Goal: Navigation & Orientation: Find specific page/section

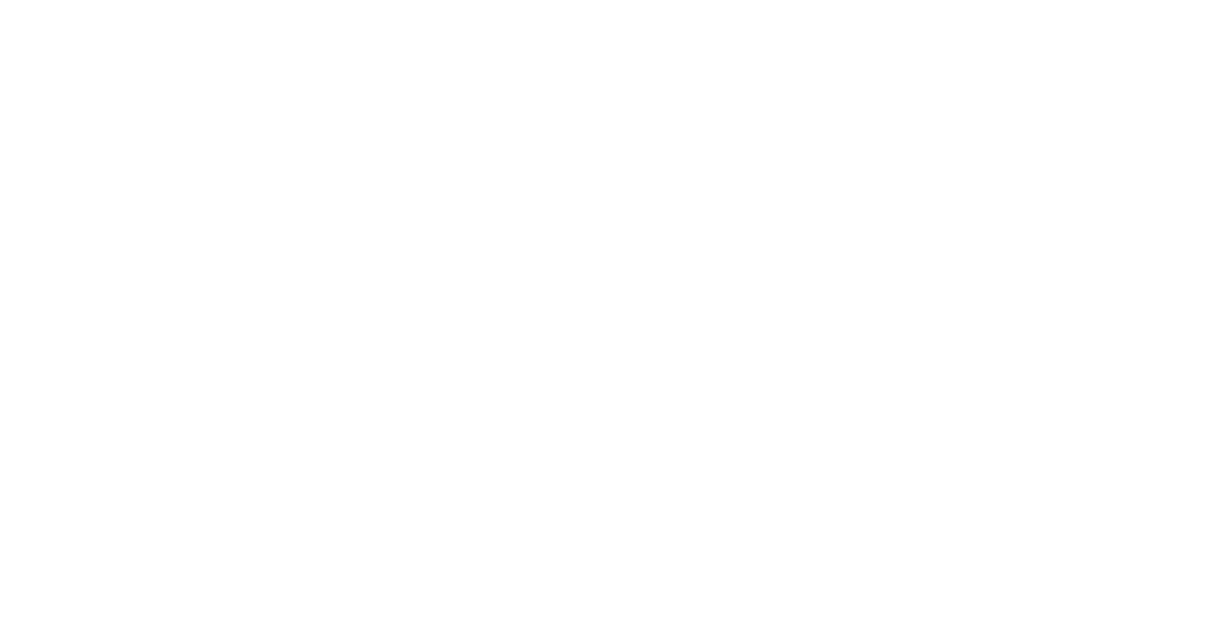
scroll to position [36, 0]
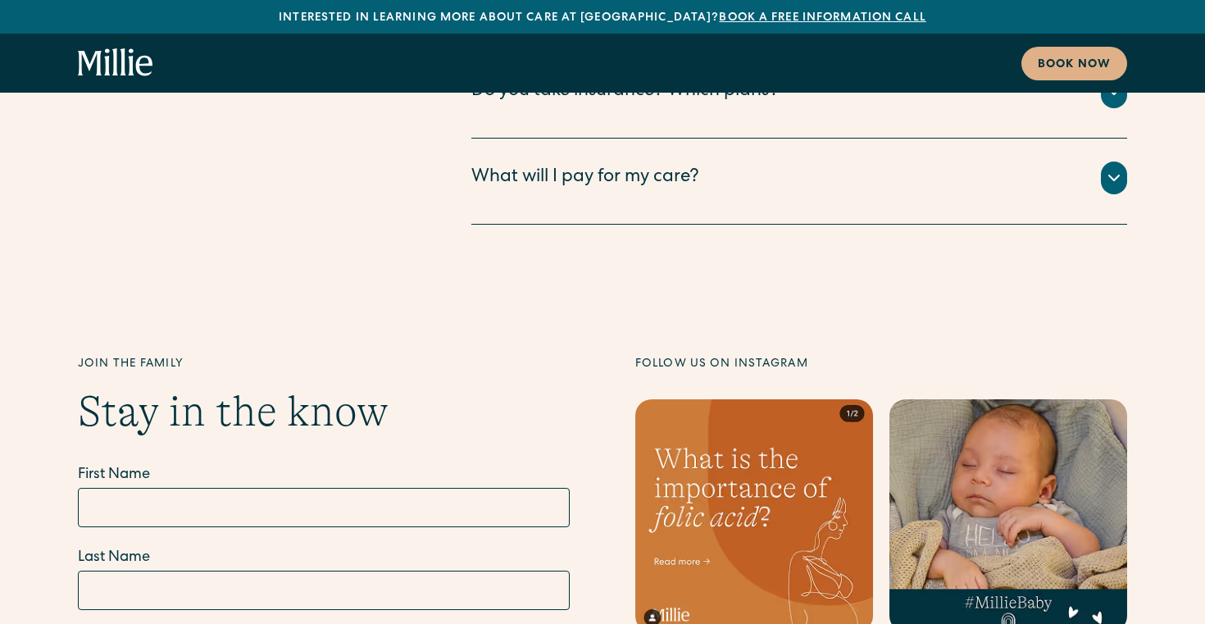
scroll to position [9640, 0]
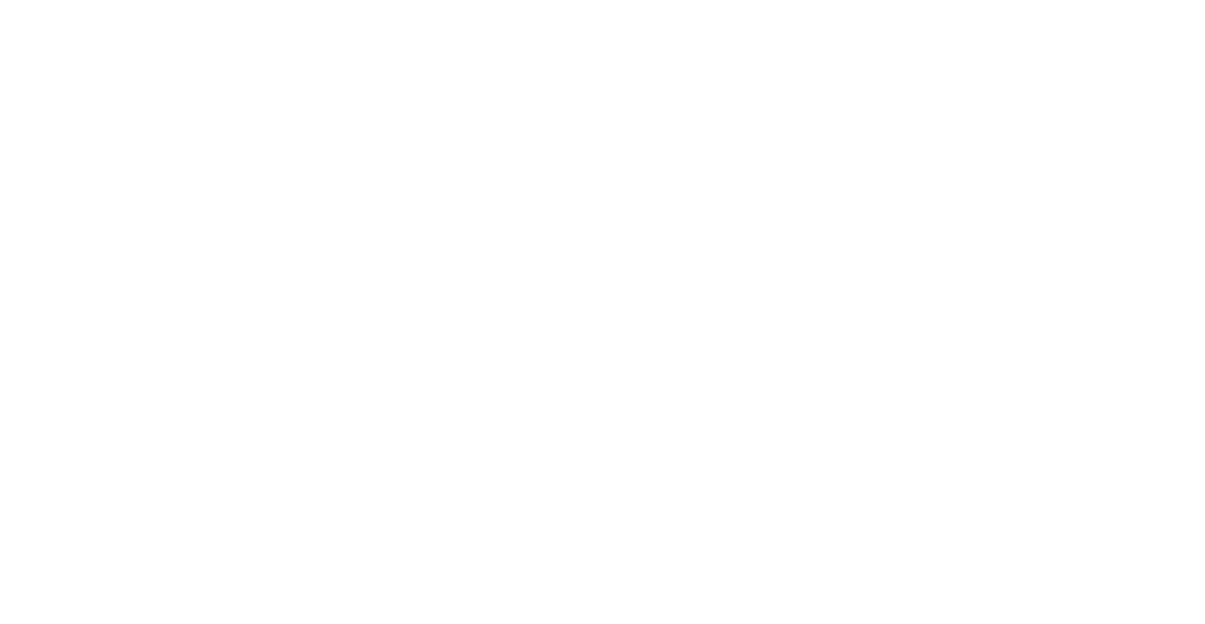
scroll to position [3721, 0]
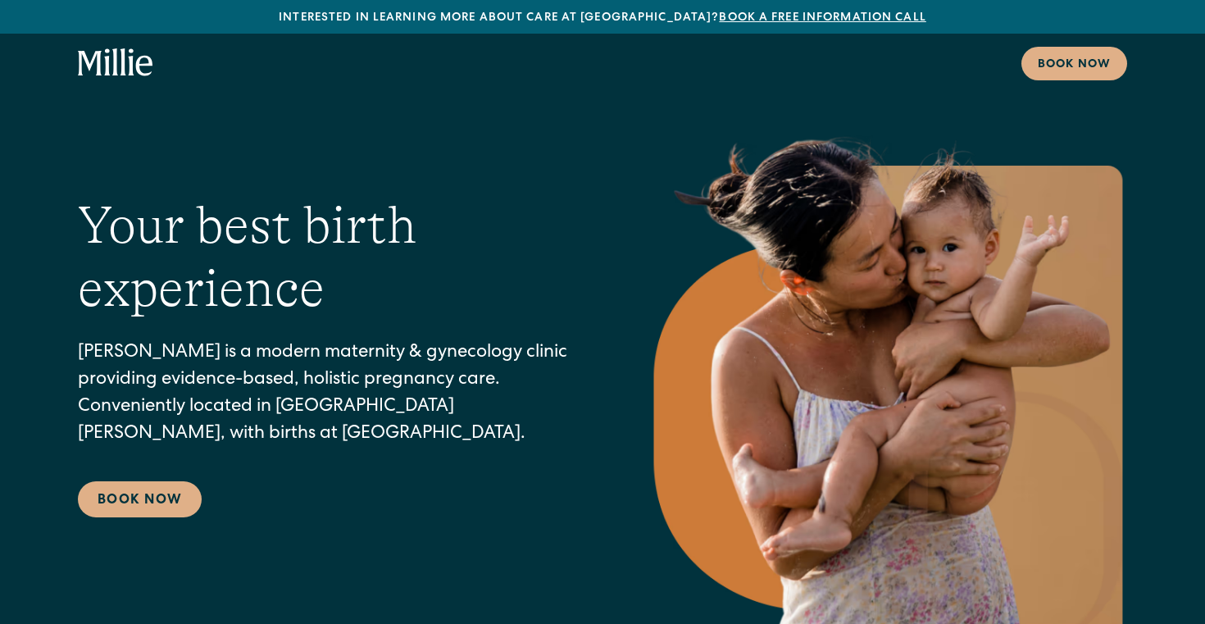
click at [123, 71] on icon "home" at bounding box center [124, 61] width 6 height 27
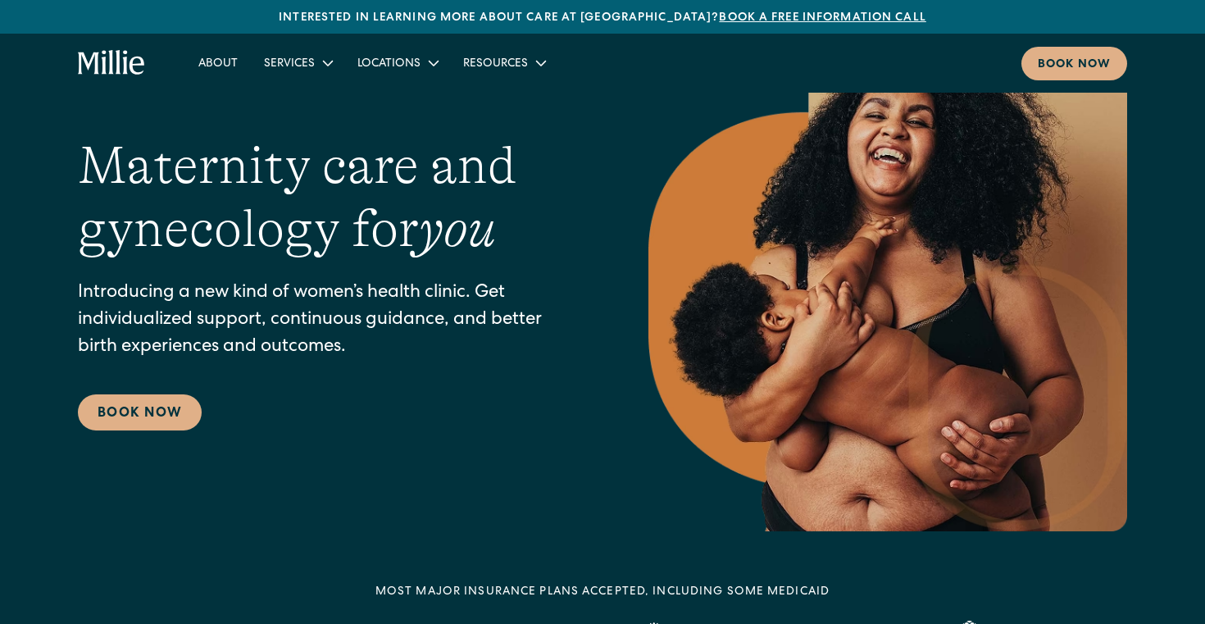
scroll to position [92, 0]
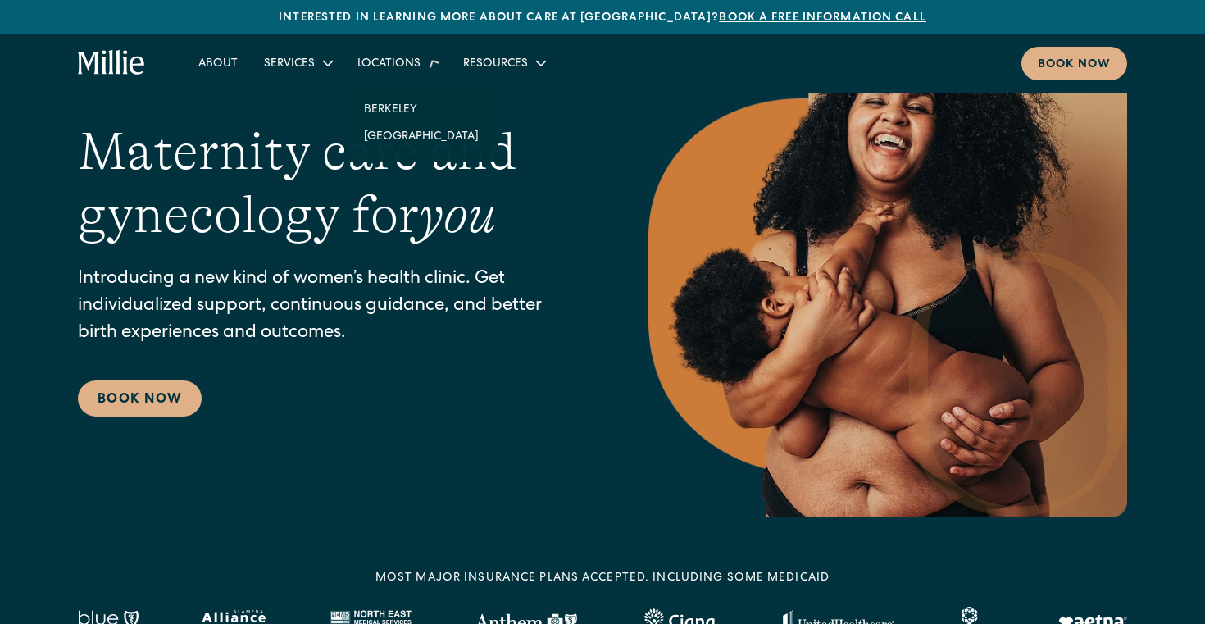
click at [399, 54] on div "Locations" at bounding box center [397, 62] width 106 height 27
click at [399, 110] on link "Berkeley" at bounding box center [421, 102] width 141 height 27
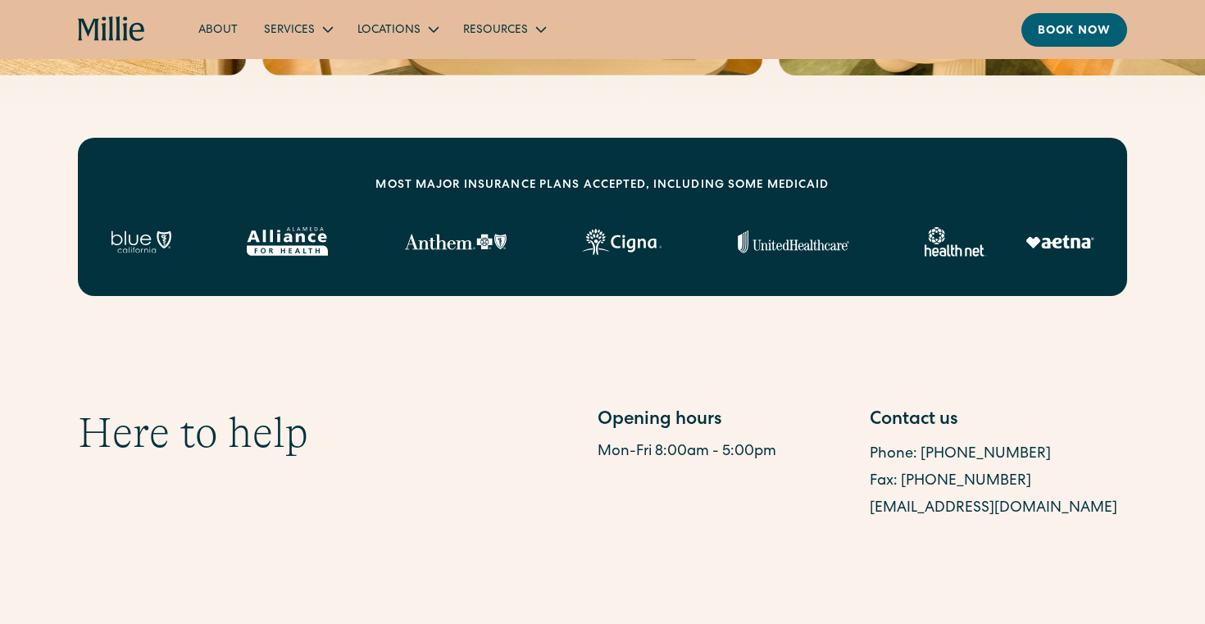
scroll to position [289, 0]
